Goal: Entertainment & Leisure: Browse casually

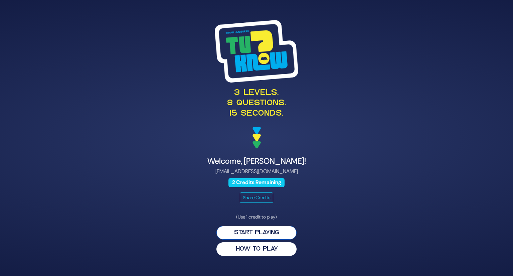
click at [257, 231] on button "Start Playing" at bounding box center [256, 233] width 80 height 14
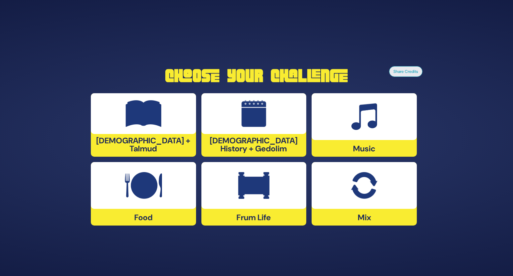
click at [216, 119] on div at bounding box center [253, 113] width 105 height 41
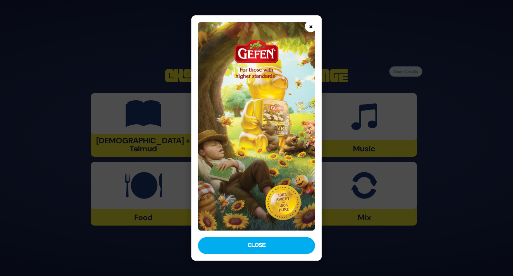
click at [312, 28] on button "×" at bounding box center [311, 26] width 12 height 12
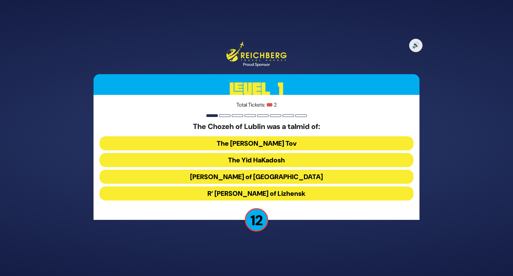
click at [187, 139] on button "The Baal Shem Tov" at bounding box center [257, 143] width 314 height 14
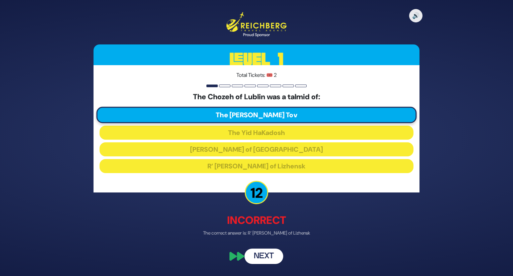
click at [256, 261] on button "Next" at bounding box center [263, 255] width 39 height 15
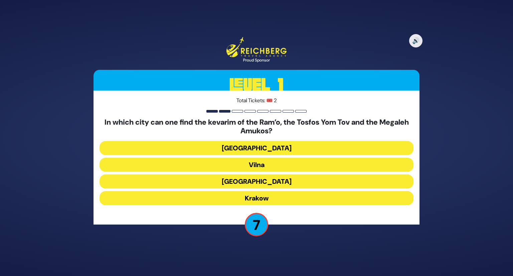
click at [245, 193] on button "Krakow" at bounding box center [257, 198] width 314 height 14
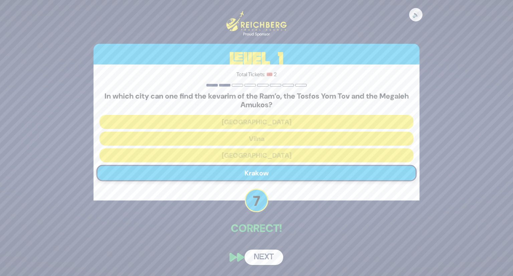
click at [264, 256] on button "Next" at bounding box center [263, 256] width 39 height 15
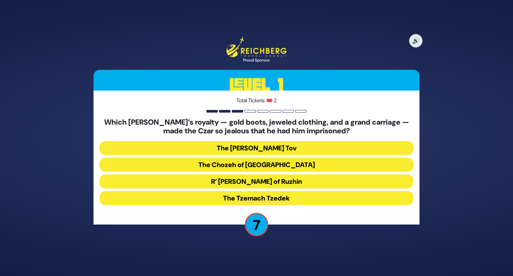
click at [256, 201] on button "The Tzemach Tzedek" at bounding box center [257, 198] width 314 height 14
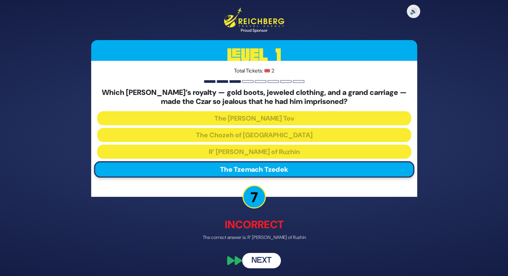
click at [251, 258] on button "Next" at bounding box center [261, 260] width 39 height 15
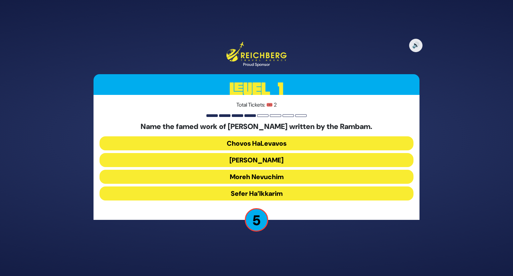
click at [248, 161] on button "Sefer HaMitzvos" at bounding box center [257, 160] width 314 height 14
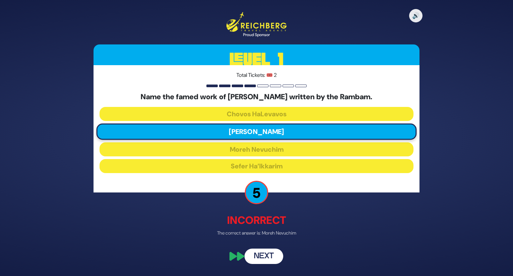
click at [252, 251] on button "Next" at bounding box center [263, 255] width 39 height 15
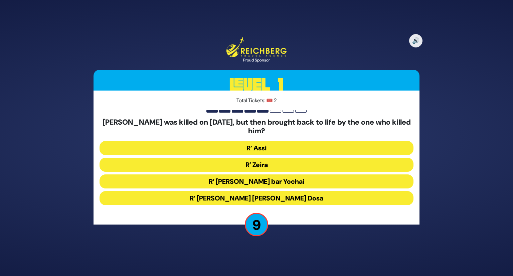
click at [244, 159] on button "R’ Zeira" at bounding box center [257, 165] width 314 height 14
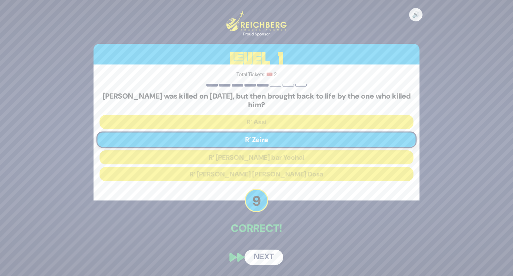
click at [254, 256] on button "Next" at bounding box center [263, 256] width 39 height 15
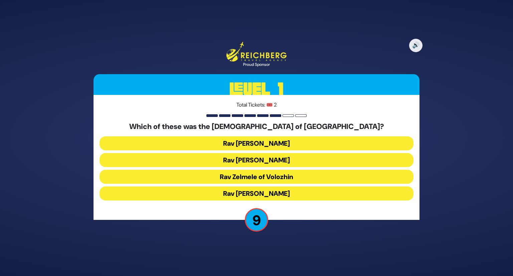
click at [240, 193] on button "Rav Meir Berlin" at bounding box center [257, 193] width 314 height 14
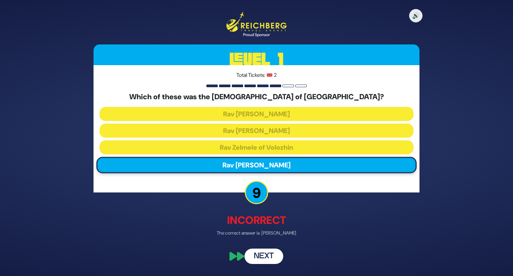
click at [259, 256] on button "Next" at bounding box center [263, 255] width 39 height 15
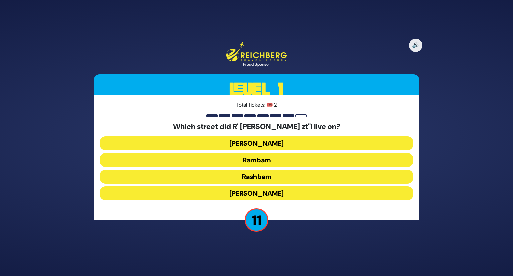
click at [240, 176] on button "Rashbam" at bounding box center [257, 177] width 314 height 14
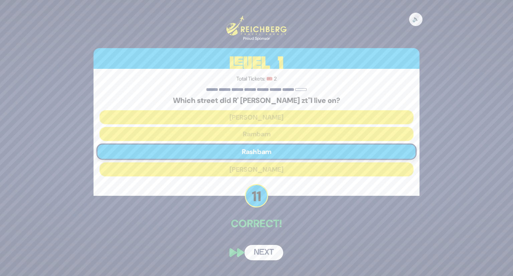
click at [264, 250] on button "Next" at bounding box center [263, 252] width 39 height 15
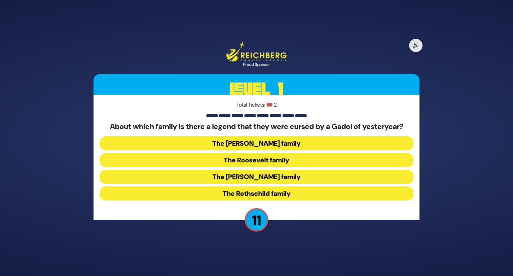
click at [223, 179] on button "The Kennedy family" at bounding box center [257, 177] width 314 height 14
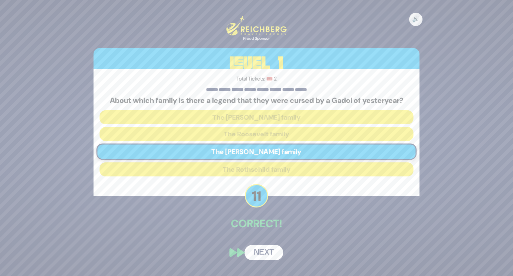
click at [250, 250] on button "Next" at bounding box center [263, 252] width 39 height 15
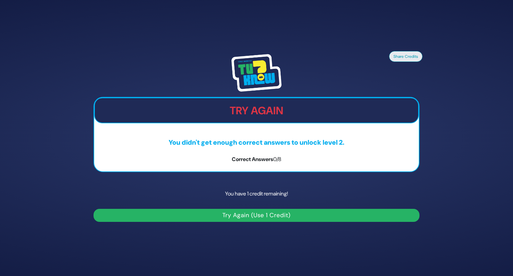
click at [237, 210] on button "Try Again (Use 1 Credit)" at bounding box center [256, 215] width 326 height 13
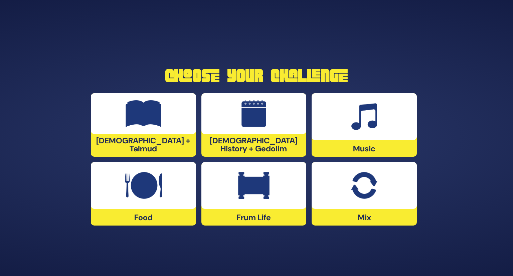
click at [367, 114] on img at bounding box center [364, 116] width 26 height 27
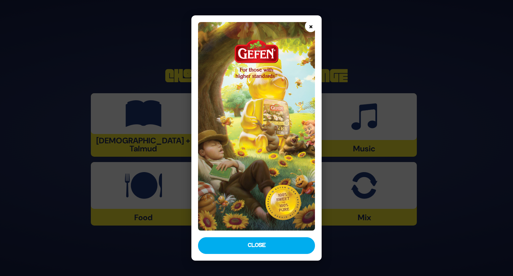
click at [311, 26] on button "×" at bounding box center [311, 26] width 12 height 12
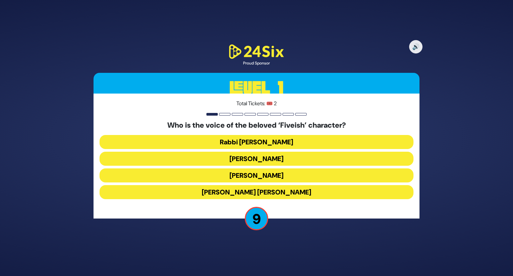
click at [224, 174] on button "[PERSON_NAME]" at bounding box center [257, 175] width 314 height 14
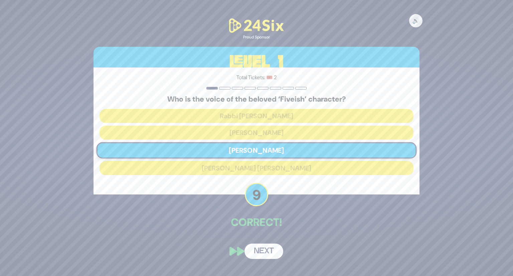
click at [260, 249] on button "Next" at bounding box center [263, 250] width 39 height 15
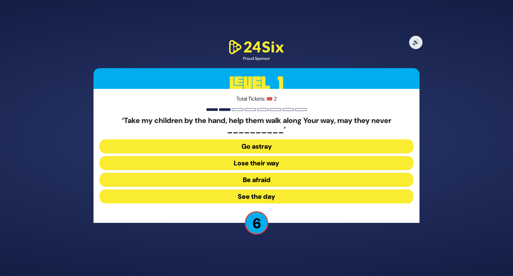
click at [218, 141] on button "Go astray" at bounding box center [257, 146] width 314 height 14
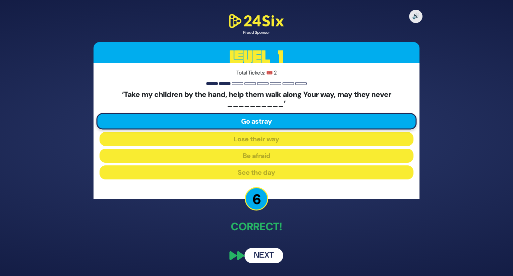
click at [256, 258] on button "Next" at bounding box center [263, 255] width 39 height 15
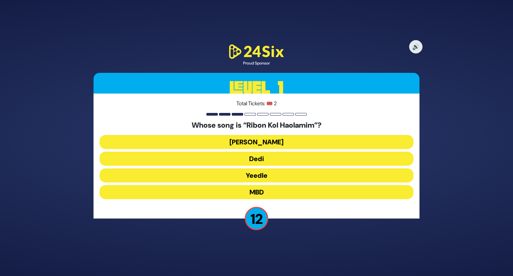
click at [238, 137] on button "[PERSON_NAME]" at bounding box center [257, 142] width 314 height 14
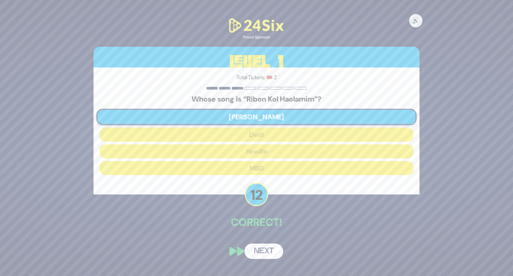
click at [255, 255] on button "Next" at bounding box center [263, 250] width 39 height 15
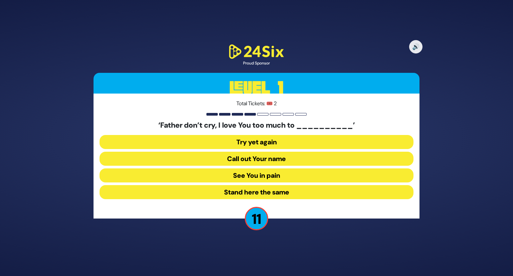
click at [235, 177] on button "See You in pain" at bounding box center [257, 175] width 314 height 14
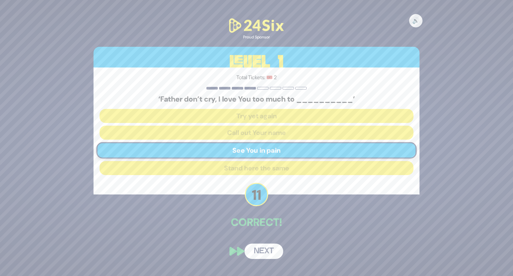
click at [252, 251] on button "Next" at bounding box center [263, 250] width 39 height 15
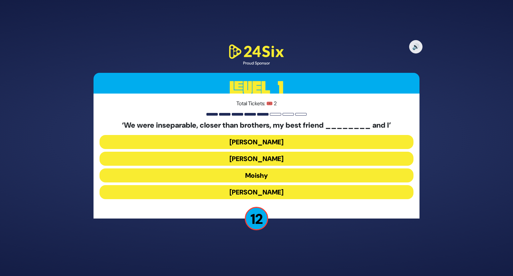
click at [246, 188] on button "[PERSON_NAME]" at bounding box center [257, 192] width 314 height 14
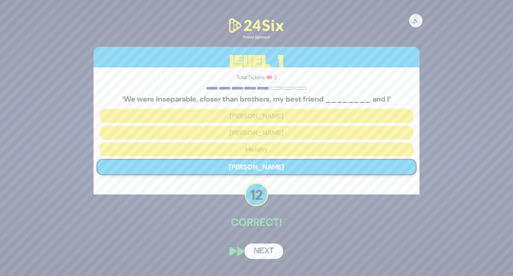
click at [262, 249] on button "Next" at bounding box center [263, 250] width 39 height 15
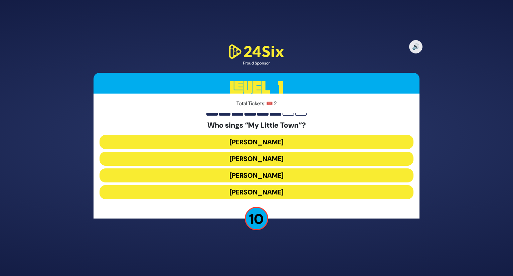
click at [215, 140] on button "[PERSON_NAME]" at bounding box center [257, 142] width 314 height 14
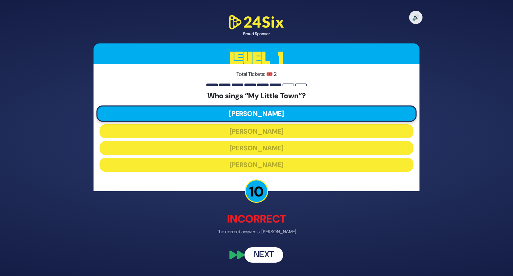
click at [254, 254] on button "Next" at bounding box center [263, 254] width 39 height 15
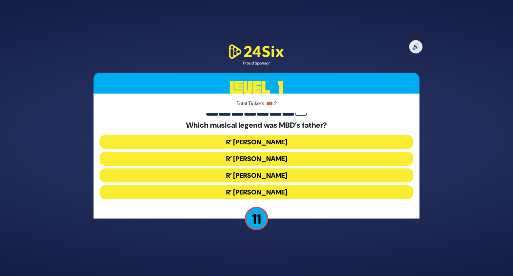
click at [213, 136] on button "R’ [PERSON_NAME]" at bounding box center [257, 142] width 314 height 14
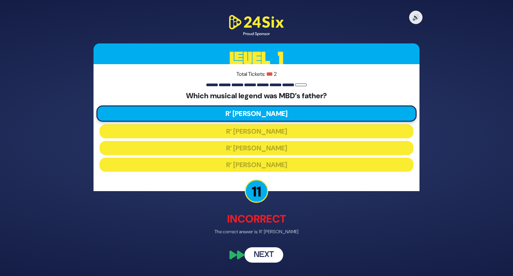
click at [257, 254] on button "Next" at bounding box center [263, 254] width 39 height 15
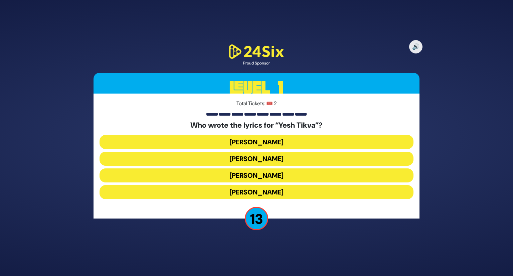
click at [241, 161] on button "[PERSON_NAME]" at bounding box center [257, 159] width 314 height 14
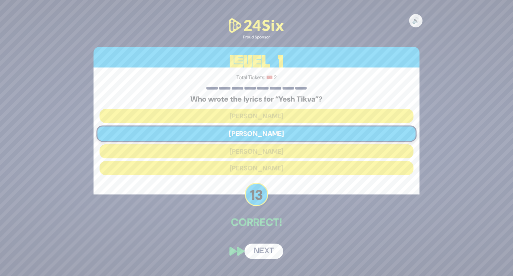
click at [263, 250] on button "Next" at bounding box center [263, 250] width 39 height 15
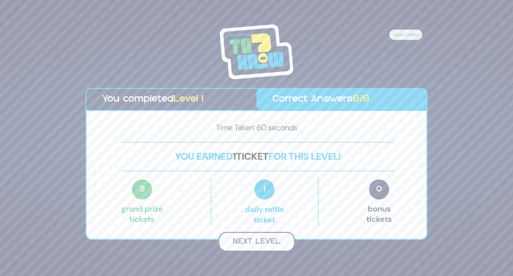
click at [258, 242] on button "Next Level" at bounding box center [256, 242] width 76 height 20
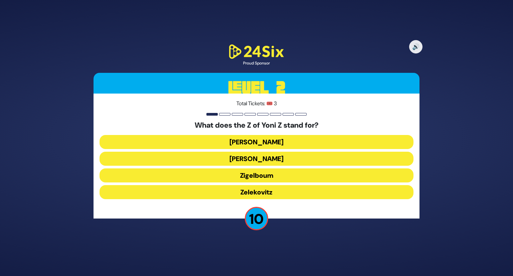
click at [239, 178] on button "Zigelboum" at bounding box center [257, 175] width 314 height 14
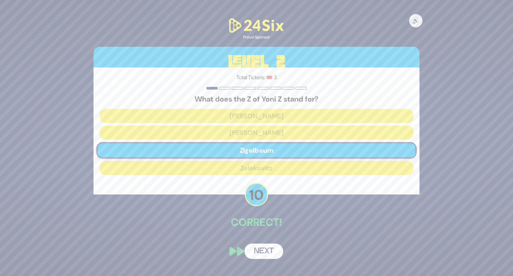
click at [262, 247] on button "Next" at bounding box center [263, 250] width 39 height 15
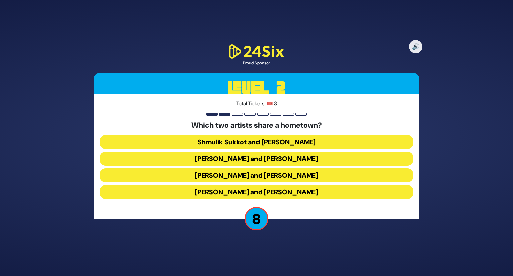
click at [220, 144] on button "Shmulik Sukkot and [PERSON_NAME]" at bounding box center [257, 142] width 314 height 14
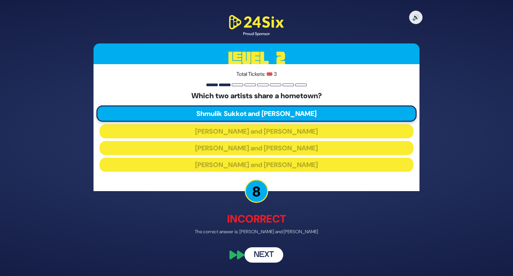
click at [267, 257] on button "Next" at bounding box center [263, 254] width 39 height 15
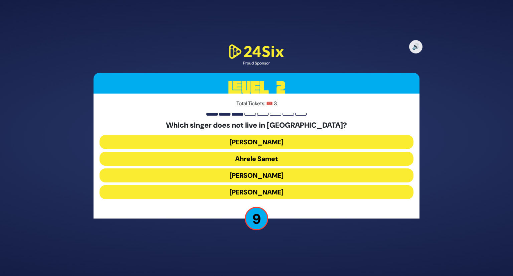
click at [235, 191] on button "[PERSON_NAME]" at bounding box center [257, 192] width 314 height 14
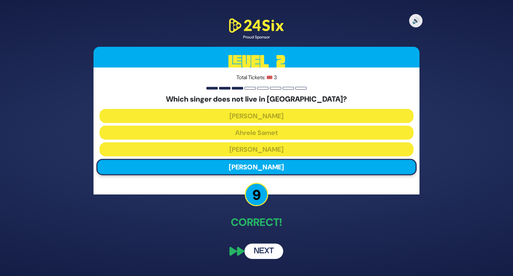
click at [259, 246] on button "Next" at bounding box center [263, 250] width 39 height 15
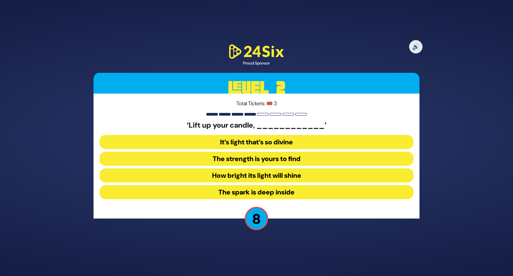
click at [227, 138] on button "It’s light that’s so divine" at bounding box center [257, 142] width 314 height 14
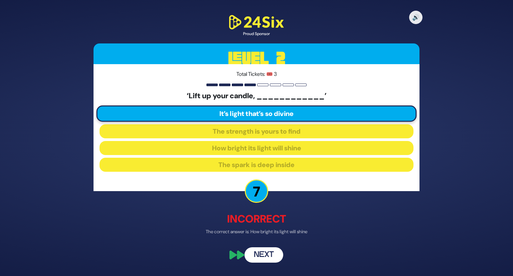
click at [256, 253] on button "Next" at bounding box center [263, 254] width 39 height 15
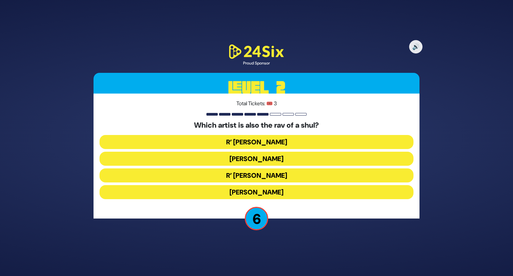
click at [242, 173] on button "R’ [PERSON_NAME]" at bounding box center [257, 175] width 314 height 14
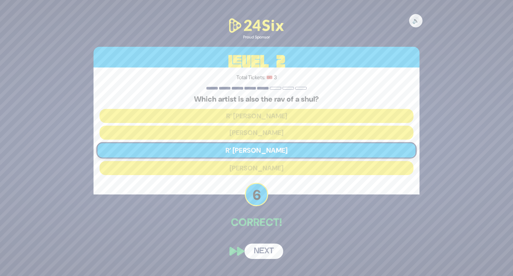
click at [261, 251] on button "Next" at bounding box center [263, 250] width 39 height 15
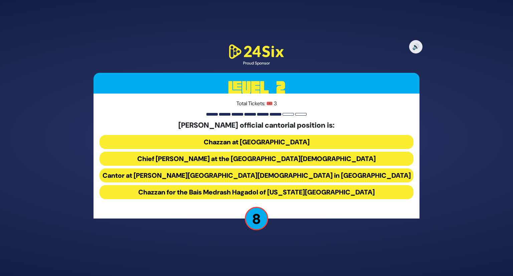
click at [195, 157] on button "Chief [PERSON_NAME] at the [GEOGRAPHIC_DATA][DEMOGRAPHIC_DATA]" at bounding box center [257, 159] width 314 height 14
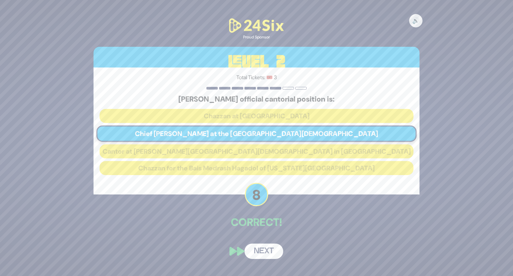
click at [254, 247] on button "Next" at bounding box center [263, 250] width 39 height 15
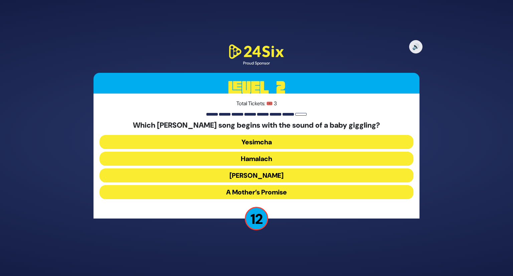
click at [246, 174] on button "[PERSON_NAME]" at bounding box center [257, 175] width 314 height 14
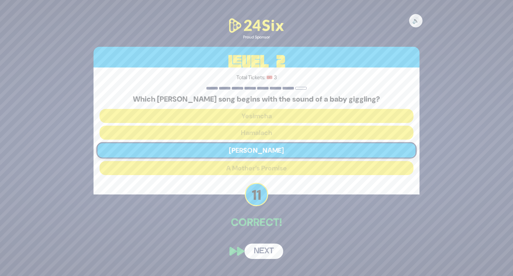
click at [253, 246] on button "Next" at bounding box center [263, 250] width 39 height 15
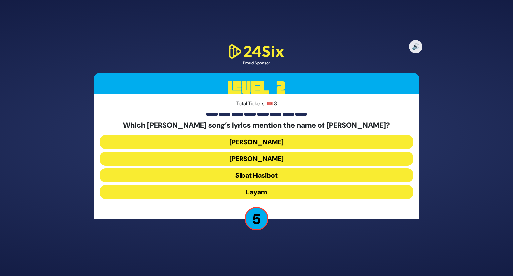
click at [217, 157] on button "[PERSON_NAME]" at bounding box center [257, 159] width 314 height 14
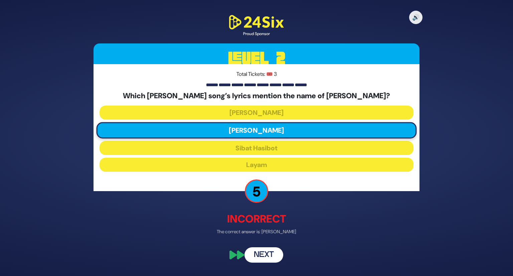
click at [253, 251] on button "Next" at bounding box center [263, 254] width 39 height 15
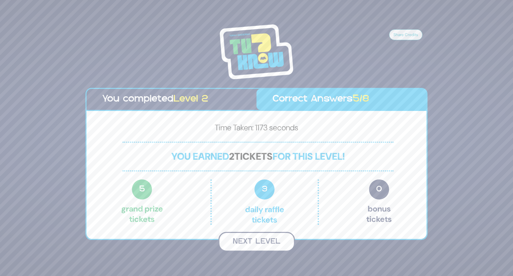
click at [258, 243] on button "Next Level" at bounding box center [256, 242] width 76 height 20
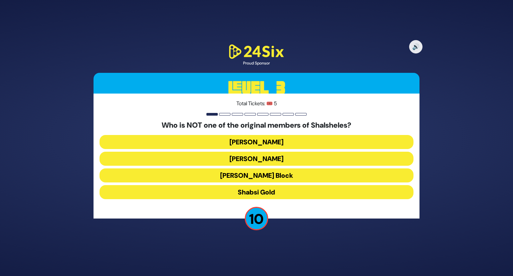
click at [239, 159] on button "[PERSON_NAME]" at bounding box center [257, 159] width 314 height 14
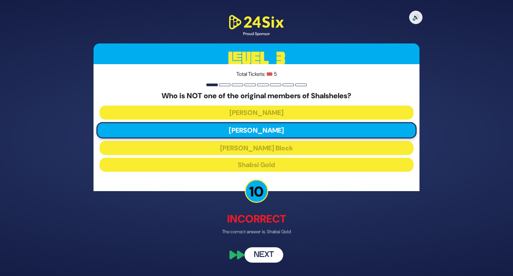
click at [255, 255] on button "Next" at bounding box center [263, 254] width 39 height 15
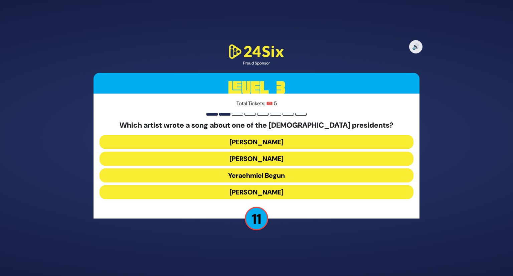
click at [241, 139] on button "[PERSON_NAME]" at bounding box center [257, 142] width 314 height 14
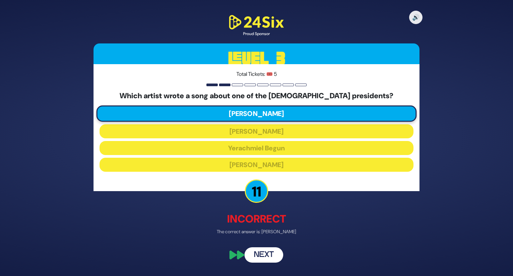
click at [262, 258] on button "Next" at bounding box center [263, 254] width 39 height 15
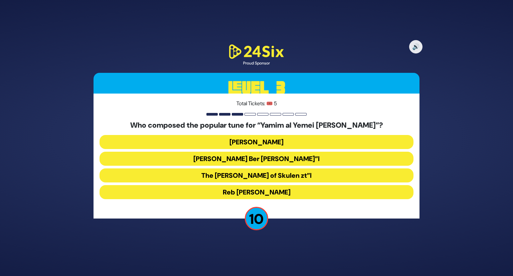
click at [216, 159] on button "[PERSON_NAME] Ber [PERSON_NAME]”l" at bounding box center [257, 159] width 314 height 14
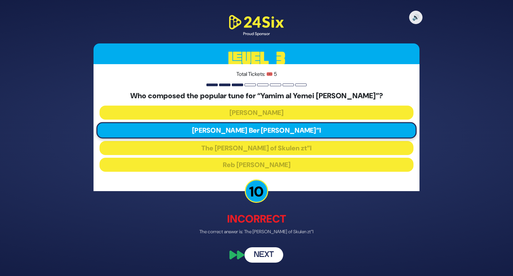
click at [245, 251] on button "Next" at bounding box center [263, 254] width 39 height 15
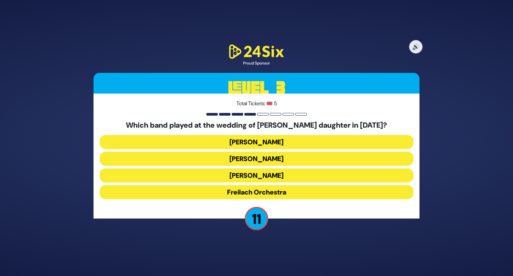
click at [240, 193] on button "Freilach Orchestra" at bounding box center [257, 192] width 314 height 14
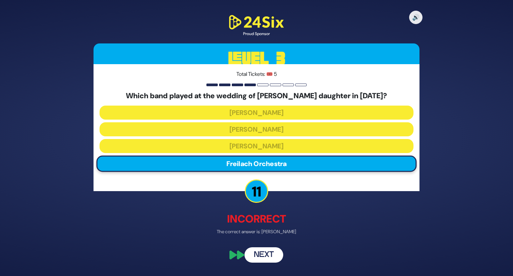
click at [254, 253] on button "Next" at bounding box center [263, 254] width 39 height 15
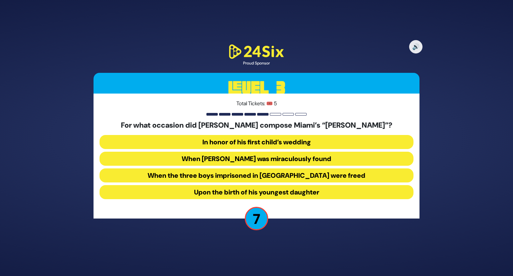
click at [259, 172] on button "When the three boys imprisoned in [GEOGRAPHIC_DATA] were freed" at bounding box center [257, 175] width 314 height 14
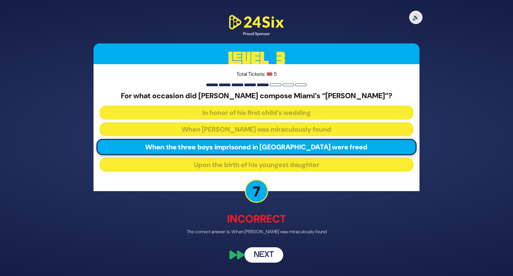
click at [273, 259] on button "Next" at bounding box center [263, 254] width 39 height 15
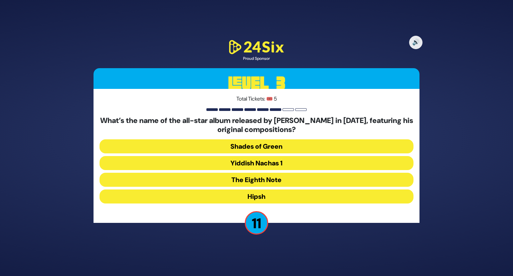
click at [216, 159] on button "Yiddish Nachas 1" at bounding box center [257, 163] width 314 height 14
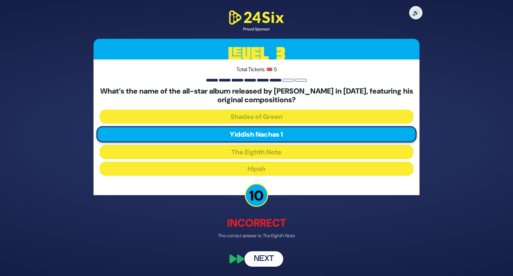
click at [256, 264] on button "Next" at bounding box center [263, 258] width 39 height 15
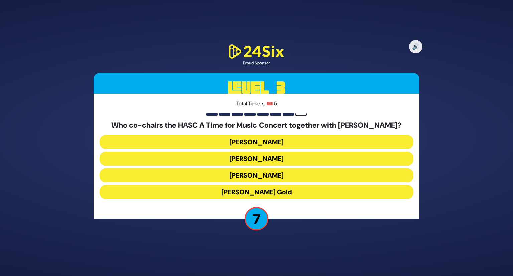
click at [246, 156] on button "[PERSON_NAME]" at bounding box center [257, 159] width 314 height 14
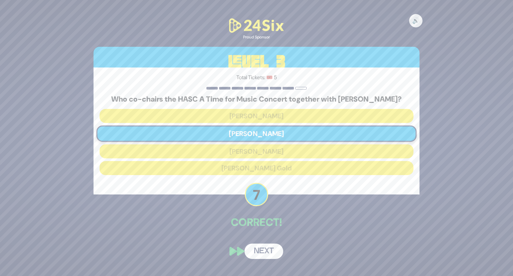
click at [258, 249] on button "Next" at bounding box center [263, 250] width 39 height 15
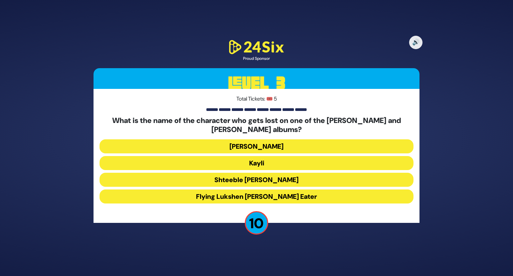
click at [232, 156] on button "Kayli" at bounding box center [257, 163] width 314 height 14
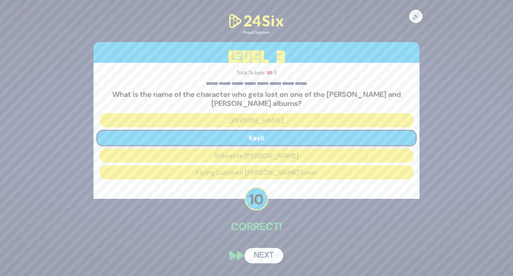
click at [267, 251] on button "Next" at bounding box center [263, 255] width 39 height 15
